Goal: Task Accomplishment & Management: Manage account settings

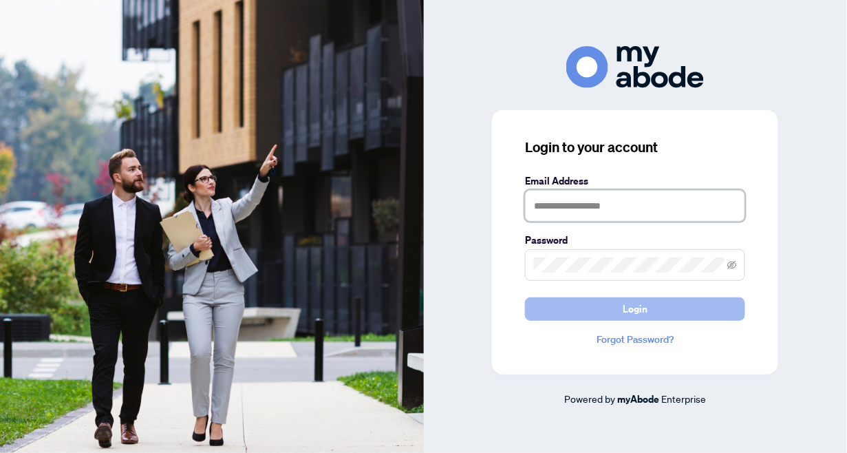
type input "**********"
click at [639, 309] on span "Login" at bounding box center [635, 309] width 25 height 22
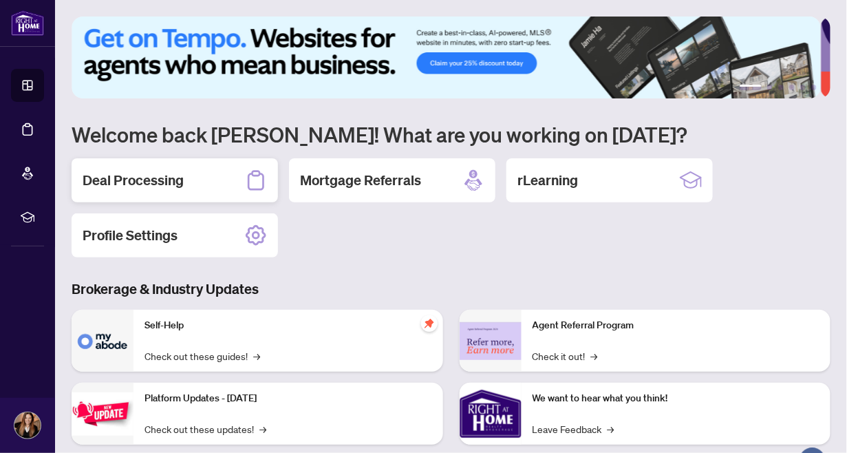
click at [114, 186] on h2 "Deal Processing" at bounding box center [133, 180] width 101 height 19
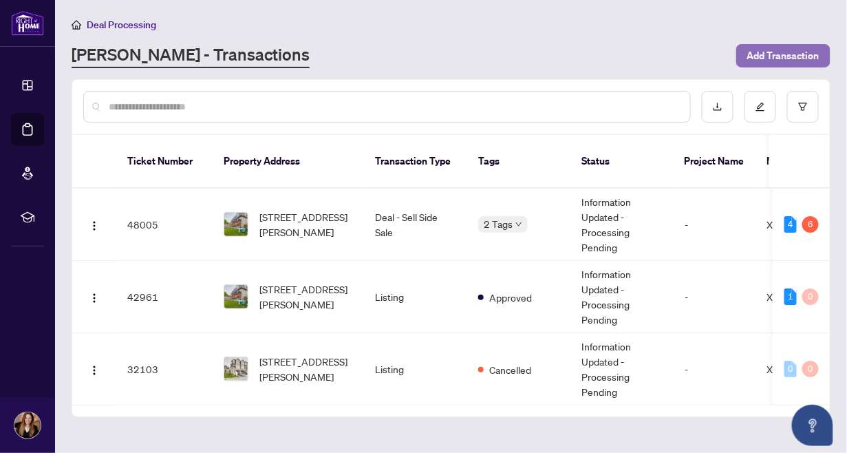
click at [785, 52] on span "Add Transaction" at bounding box center [783, 56] width 72 height 22
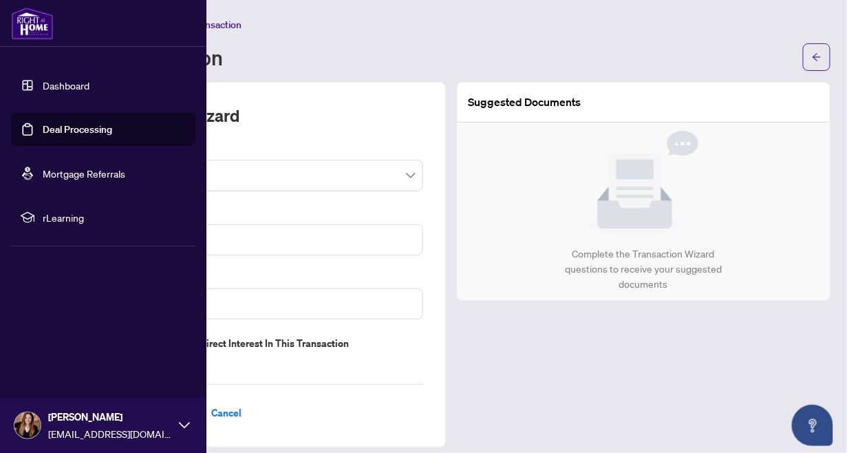
click at [57, 128] on link "Deal Processing" at bounding box center [77, 129] width 69 height 12
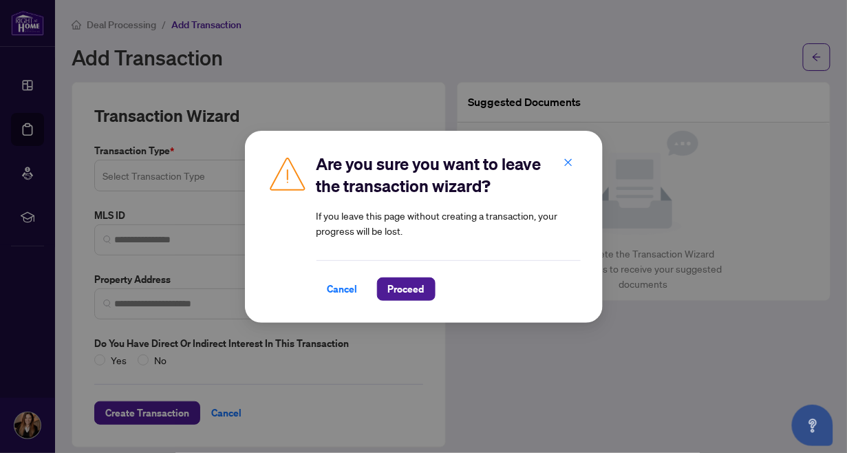
click at [392, 275] on div "Cancel Proceed" at bounding box center [449, 280] width 264 height 41
click at [397, 285] on span "Proceed" at bounding box center [406, 289] width 36 height 22
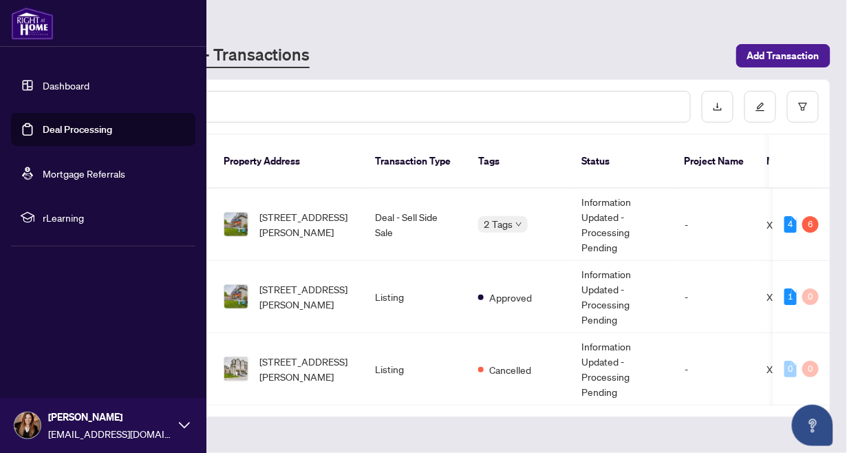
click at [52, 82] on link "Dashboard" at bounding box center [66, 85] width 47 height 12
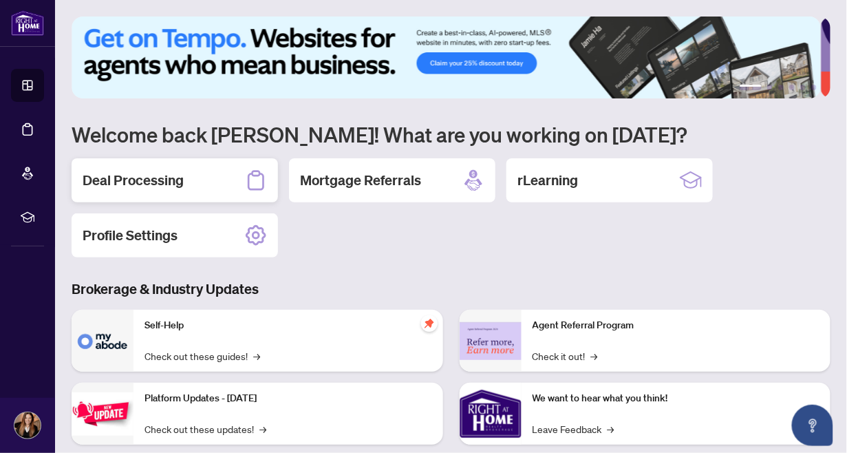
click at [156, 179] on h2 "Deal Processing" at bounding box center [133, 180] width 101 height 19
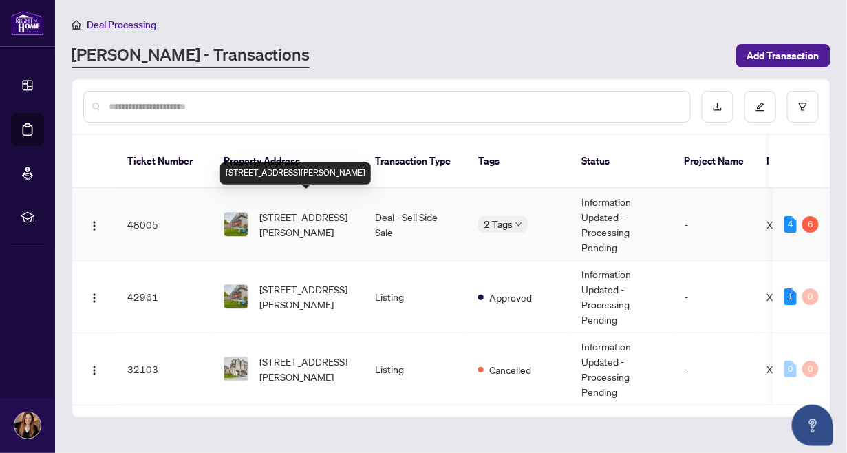
click at [268, 209] on span "[STREET_ADDRESS][PERSON_NAME]" at bounding box center [306, 224] width 94 height 30
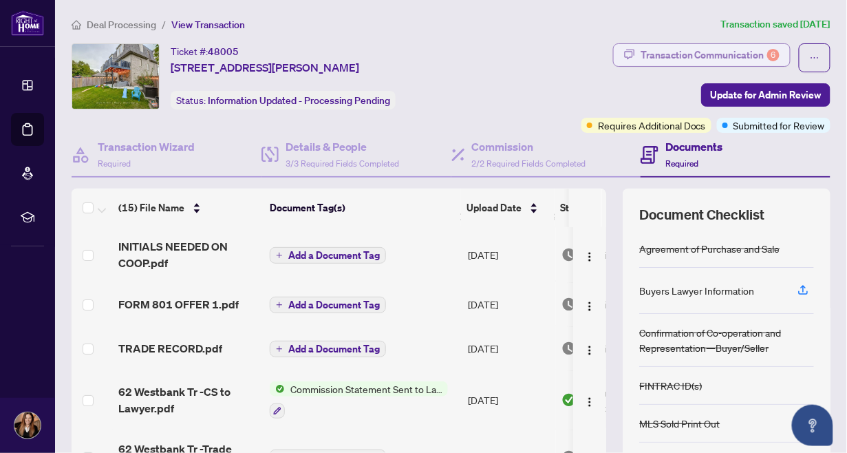
click at [707, 50] on div "Transaction Communication 6" at bounding box center [710, 55] width 139 height 22
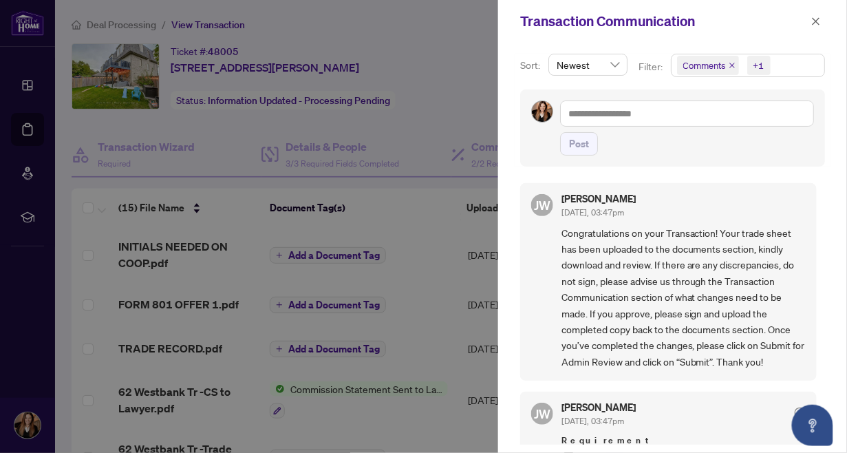
scroll to position [236, 0]
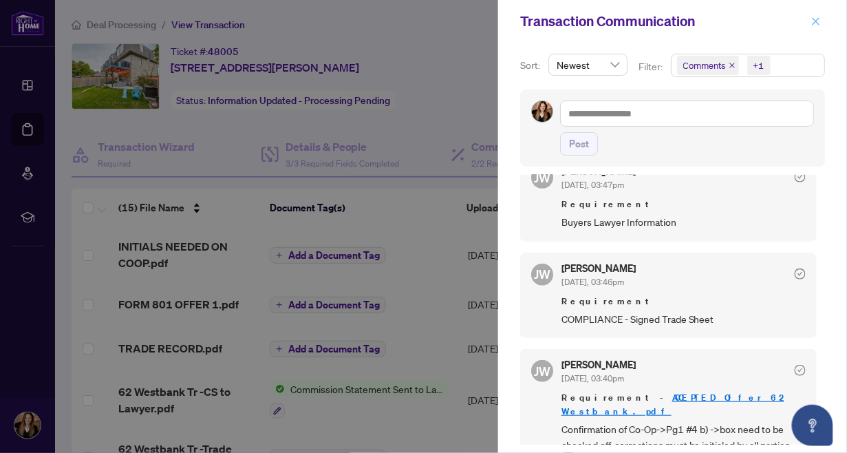
click at [816, 20] on icon "close" at bounding box center [816, 22] width 10 height 10
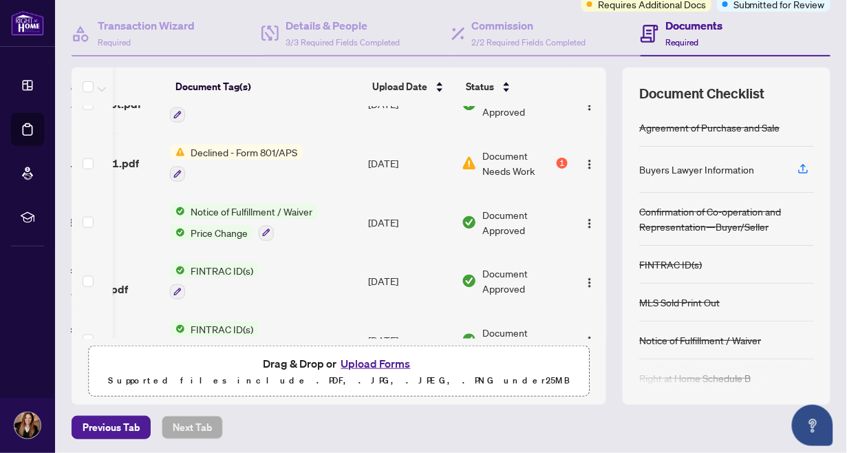
scroll to position [0, 112]
click at [592, 292] on td at bounding box center [589, 281] width 33 height 59
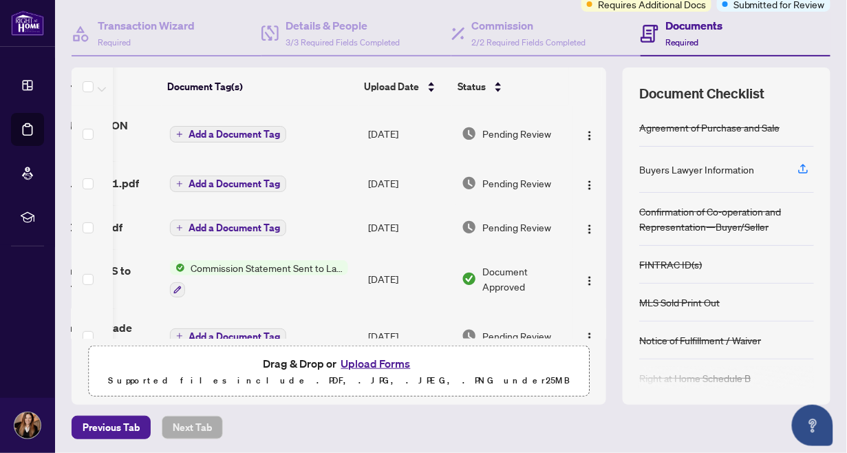
click at [602, 84] on th at bounding box center [604, 86] width 4 height 39
click at [678, 32] on h4 "Documents" at bounding box center [693, 25] width 57 height 17
click at [677, 23] on h4 "Documents" at bounding box center [693, 25] width 57 height 17
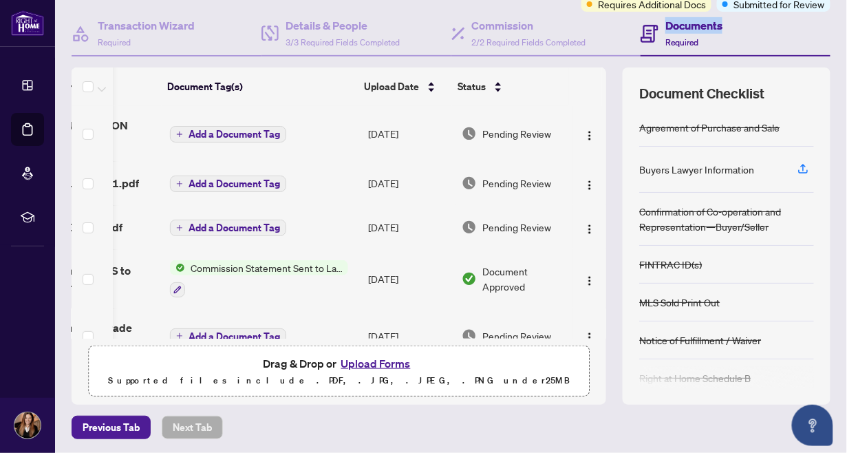
drag, startPoint x: 677, startPoint y: 23, endPoint x: 663, endPoint y: 33, distance: 16.8
click at [665, 33] on div "Documents Required" at bounding box center [693, 33] width 57 height 32
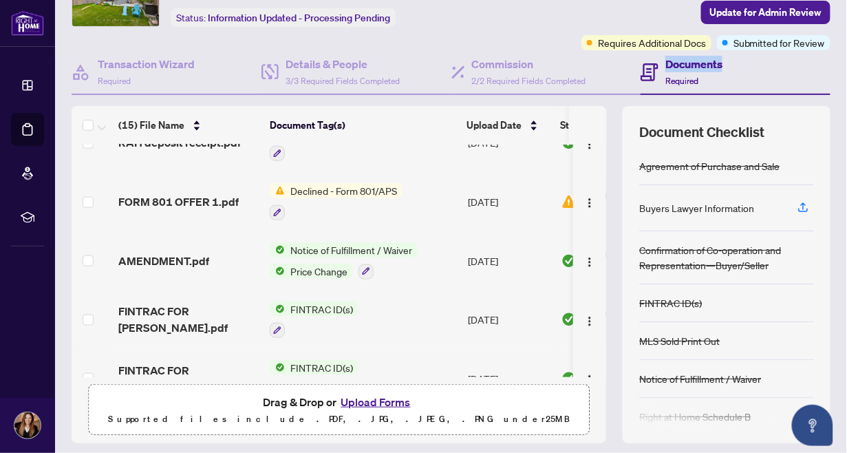
scroll to position [600, 0]
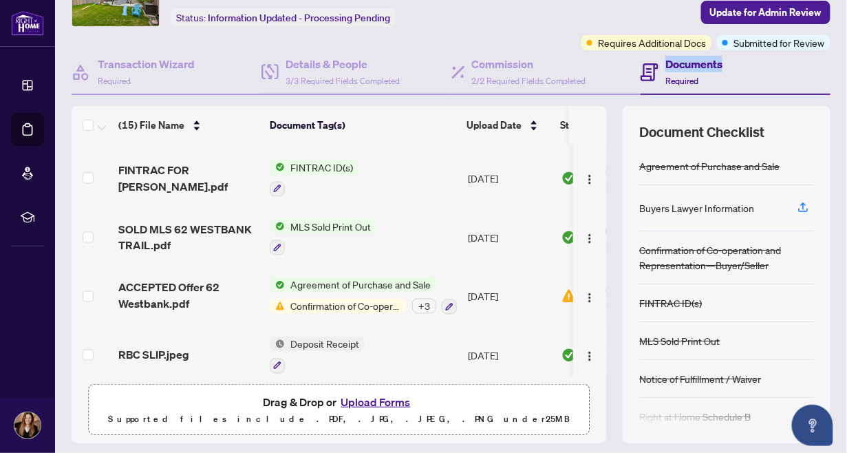
click at [426, 299] on div "+ 3" at bounding box center [424, 306] width 24 height 15
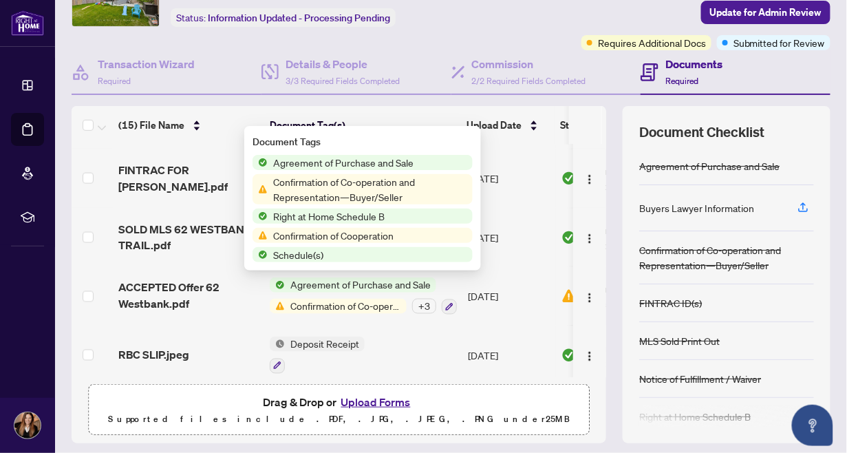
click at [380, 187] on span "Confirmation of Co-operation and Representation—Buyer/Seller" at bounding box center [370, 189] width 205 height 30
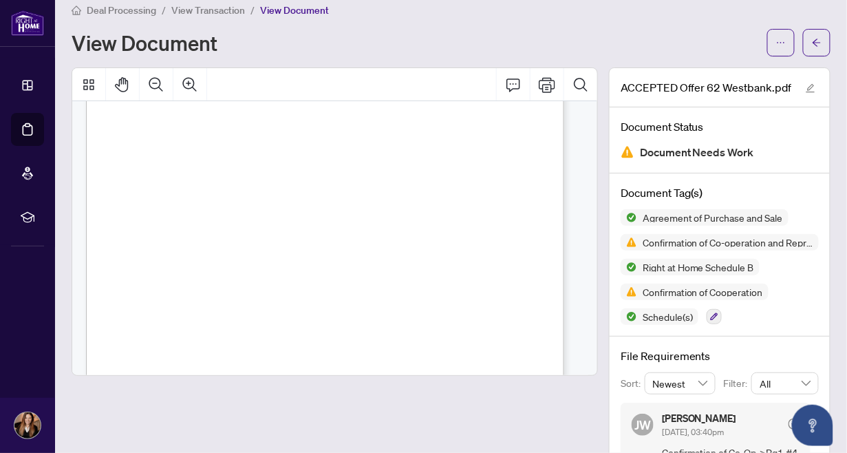
scroll to position [6084, 0]
